Goal: Communication & Community: Answer question/provide support

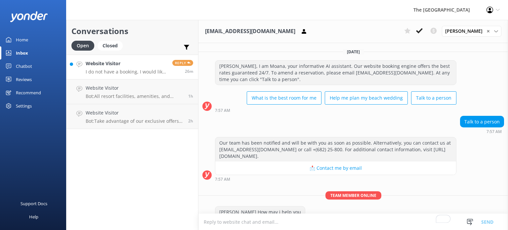
click at [128, 70] on p "I do not have a booking, I would like to book a dinner for my partner and I." at bounding box center [127, 72] width 82 height 6
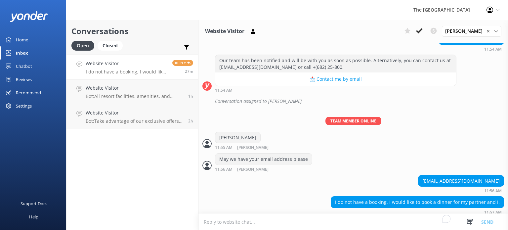
scroll to position [197, 0]
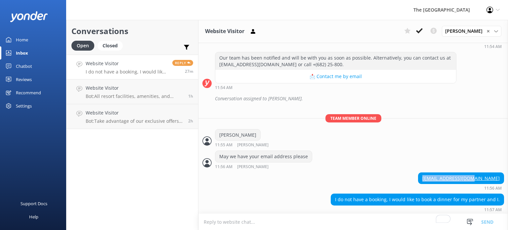
drag, startPoint x: 444, startPoint y: 175, endPoint x: 494, endPoint y: 176, distance: 50.3
click at [494, 176] on div "[EMAIL_ADDRESS][DOMAIN_NAME]" at bounding box center [460, 178] width 85 height 11
copy link "[EMAIL_ADDRESS][DOMAIN_NAME]"
click at [267, 221] on textarea "To enrich screen reader interactions, please activate Accessibility in Grammarl…" at bounding box center [352, 222] width 309 height 16
click at [260, 221] on textarea "To enrich screen reader interactions, please activate Accessibility in Grammarl…" at bounding box center [352, 222] width 309 height 16
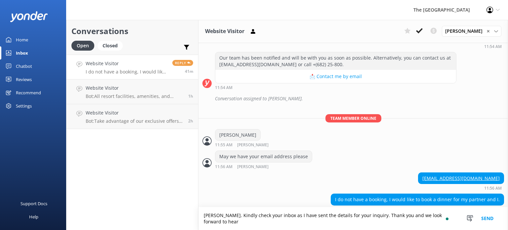
scroll to position [203, 0]
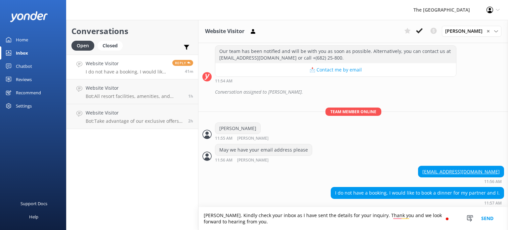
type textarea "[PERSON_NAME]. Kindly check your inbox as I have sent the details for your inqu…"
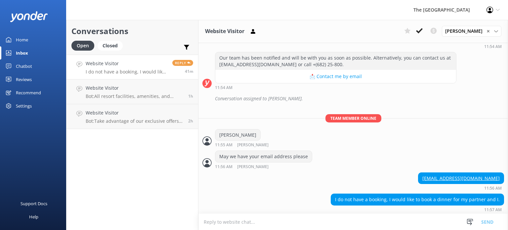
scroll to position [224, 0]
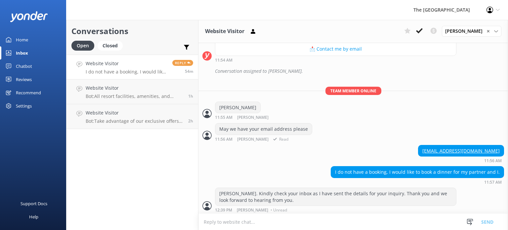
drag, startPoint x: 325, startPoint y: 133, endPoint x: 348, endPoint y: 134, distance: 23.2
click at [325, 133] on div "May we have your email address please 11:56 AM [PERSON_NAME] Read" at bounding box center [352, 132] width 309 height 18
click at [278, 161] on div "[EMAIL_ADDRESS][DOMAIN_NAME] 11:56 AM" at bounding box center [352, 154] width 309 height 18
